Goal: Task Accomplishment & Management: Use online tool/utility

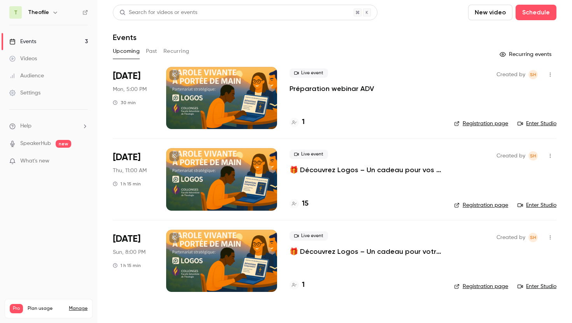
click at [331, 90] on p "Préparation webinar ADV" at bounding box center [331, 88] width 84 height 9
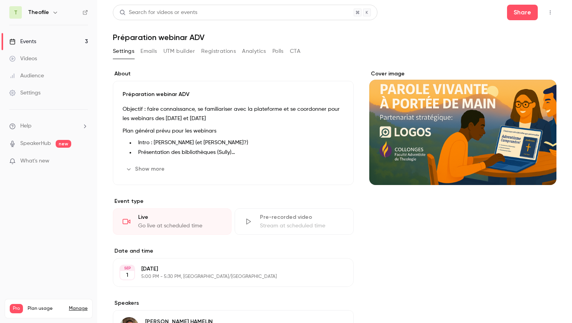
click at [38, 44] on link "Events 3" at bounding box center [48, 41] width 97 height 17
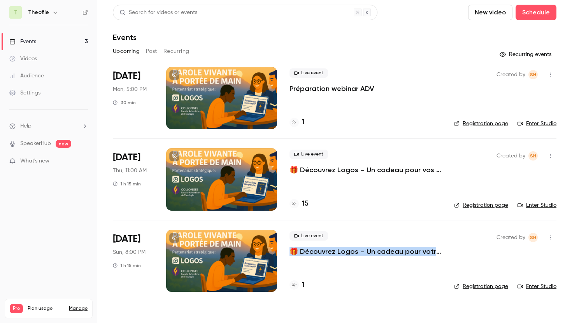
click at [319, 90] on p "Préparation webinar ADV" at bounding box center [331, 88] width 84 height 9
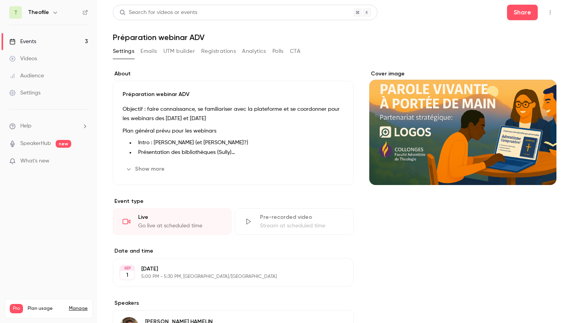
click at [160, 228] on div "Go live at scheduled time" at bounding box center [180, 226] width 84 height 8
click at [139, 168] on button "Show more" at bounding box center [146, 169] width 47 height 12
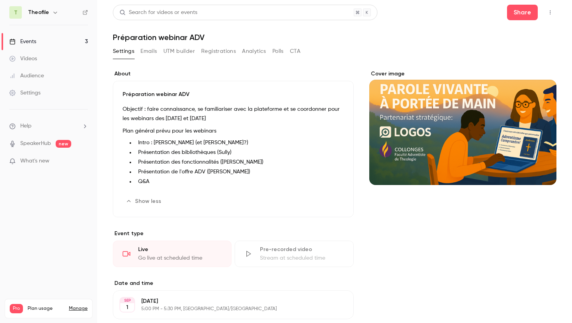
click at [547, 12] on icon "button" at bounding box center [550, 12] width 6 height 5
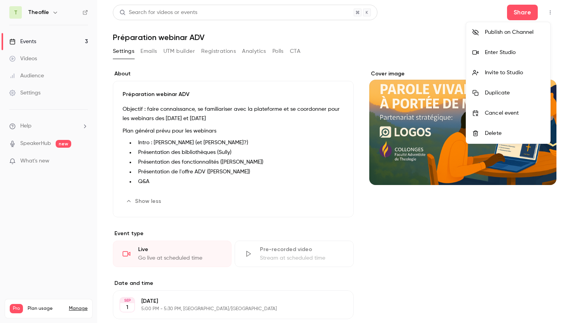
click at [517, 52] on div "Enter Studio" at bounding box center [514, 53] width 59 height 8
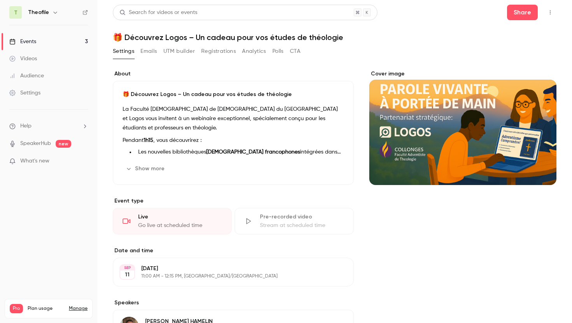
click at [152, 169] on button "Show more" at bounding box center [146, 169] width 47 height 12
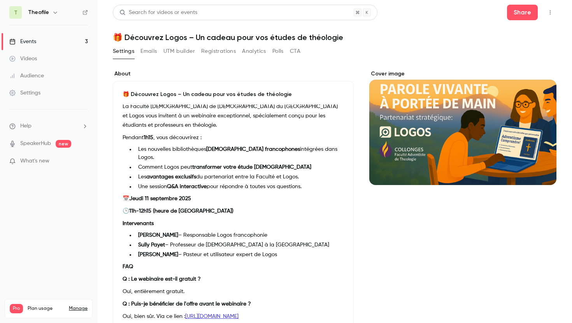
scroll to position [6, 0]
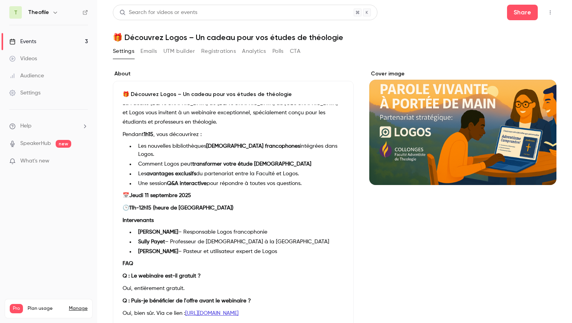
click at [468, 51] on div "Settings Emails UTM builder Registrations Analytics Polls CTA" at bounding box center [334, 53] width 443 height 16
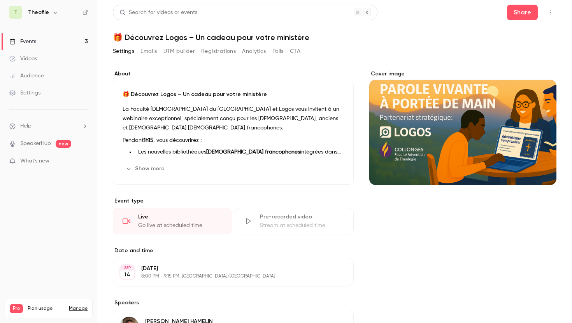
click at [234, 68] on div "About 🎁 Découvrez Logos – Un cadeau pour votre ministère La Faculté adventiste …" at bounding box center [334, 277] width 443 height 432
